Goal: Check status

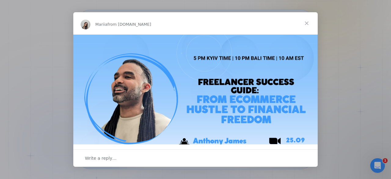
click at [305, 25] on span "Close" at bounding box center [306, 23] width 22 height 22
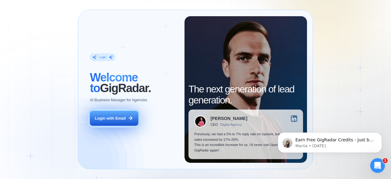
click at [112, 119] on div "Login with Email" at bounding box center [110, 117] width 31 height 5
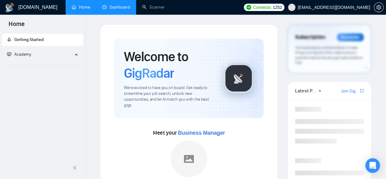
click at [115, 5] on link "Dashboard" at bounding box center [116, 7] width 28 height 5
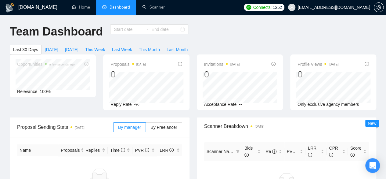
type input "[DATE]"
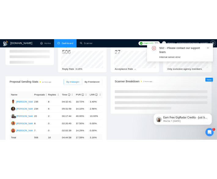
scroll to position [51, 0]
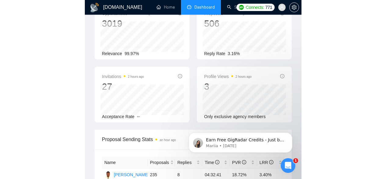
scroll to position [31, 0]
